Goal: Task Accomplishment & Management: Manage account settings

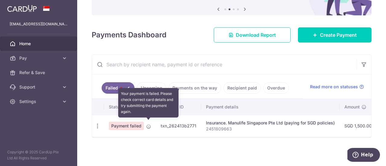
click at [147, 124] on icon at bounding box center [148, 126] width 5 height 5
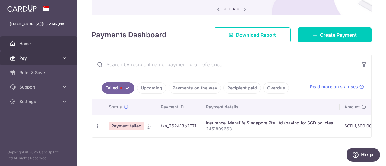
click at [61, 55] on link "Pay" at bounding box center [38, 58] width 77 height 14
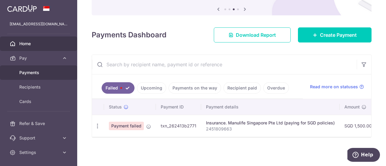
click at [45, 73] on span "Payments" at bounding box center [39, 73] width 40 height 6
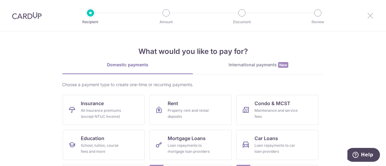
click at [369, 14] on icon at bounding box center [369, 16] width 7 height 8
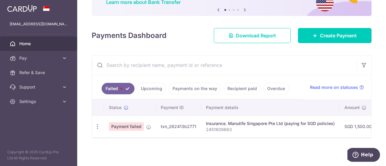
scroll to position [56, 0]
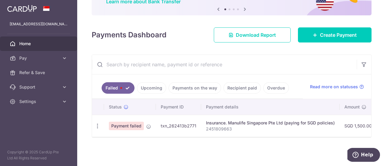
click at [174, 86] on link "Payments on the way" at bounding box center [194, 87] width 52 height 11
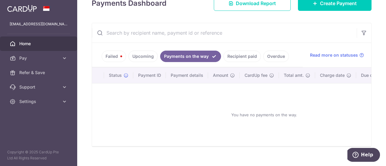
click at [248, 55] on link "Recipient paid" at bounding box center [241, 56] width 37 height 11
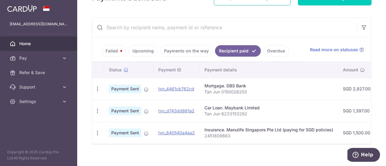
scroll to position [70, 0]
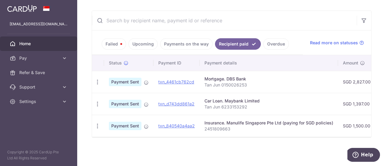
click at [116, 41] on link "Failed" at bounding box center [114, 43] width 24 height 11
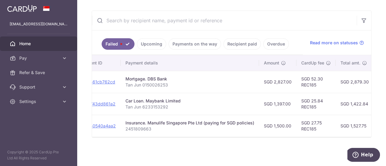
scroll to position [0, 0]
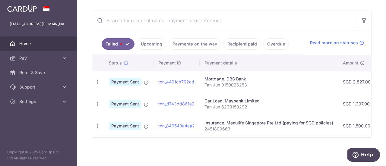
click at [121, 40] on link "Failed" at bounding box center [118, 43] width 33 height 11
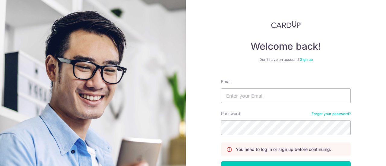
type input "[EMAIL_ADDRESS][DOMAIN_NAME]"
click at [221, 161] on button "Log in" at bounding box center [286, 168] width 130 height 15
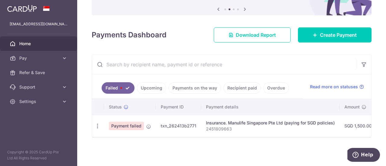
click at [182, 120] on td "txn_262413b2771" at bounding box center [178, 126] width 45 height 22
click at [212, 126] on p "2451809663" at bounding box center [270, 129] width 129 height 6
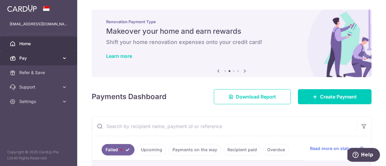
click at [51, 61] on span "Pay" at bounding box center [39, 58] width 40 height 6
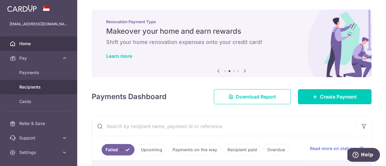
click at [37, 88] on span "Recipients" at bounding box center [39, 87] width 40 height 6
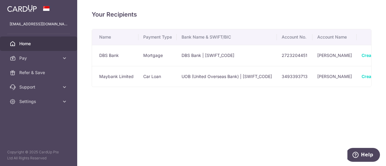
click at [31, 44] on span "Home" at bounding box center [39, 44] width 40 height 6
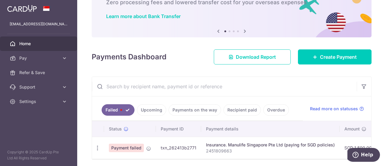
scroll to position [60, 0]
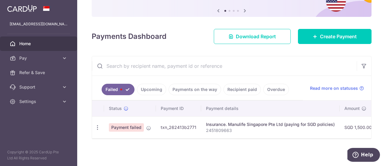
click at [240, 90] on link "Recipient paid" at bounding box center [241, 89] width 37 height 11
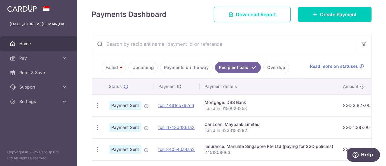
scroll to position [90, 0]
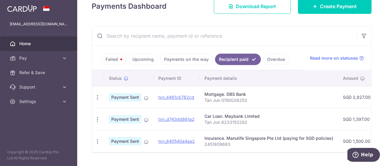
click at [184, 61] on link "Payments on the way" at bounding box center [186, 59] width 52 height 11
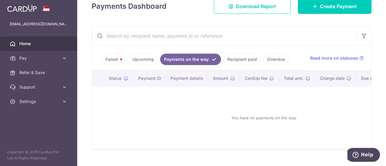
click at [137, 64] on ul "Failed Upcoming Payments on the way Recipient paid Overdue" at bounding box center [197, 58] width 211 height 24
click at [137, 61] on link "Upcoming" at bounding box center [142, 59] width 29 height 11
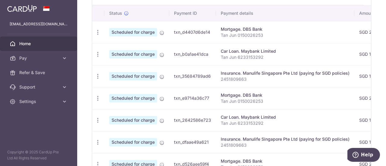
scroll to position [60, 0]
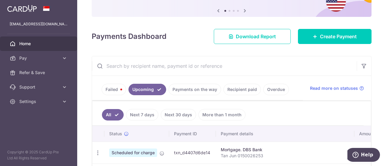
click at [119, 86] on link "Failed" at bounding box center [114, 89] width 24 height 11
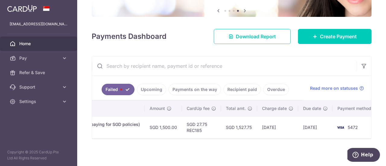
scroll to position [0, 200]
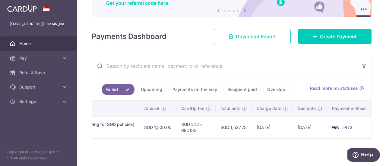
click at [312, 124] on td "[DATE]" at bounding box center [310, 127] width 34 height 22
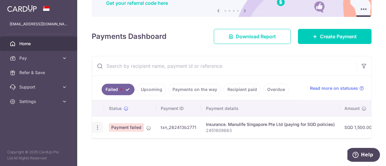
click at [99, 124] on icon "button" at bounding box center [97, 127] width 6 height 6
click at [125, 142] on span "Update payment" at bounding box center [129, 143] width 41 height 7
radio input "true"
type input "1,500.00"
type input "2451809663"
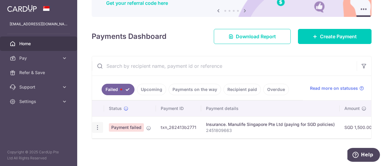
type input "REC185"
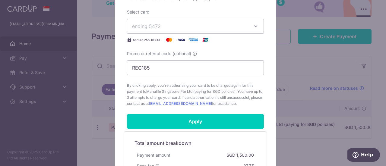
scroll to position [271, 0]
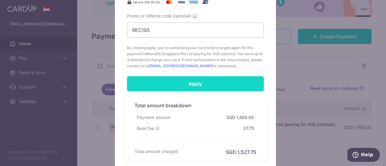
click at [219, 79] on input "Apply" at bounding box center [195, 83] width 137 height 15
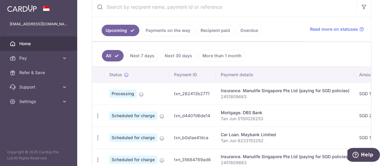
scroll to position [120, 0]
